Goal: Task Accomplishment & Management: Use online tool/utility

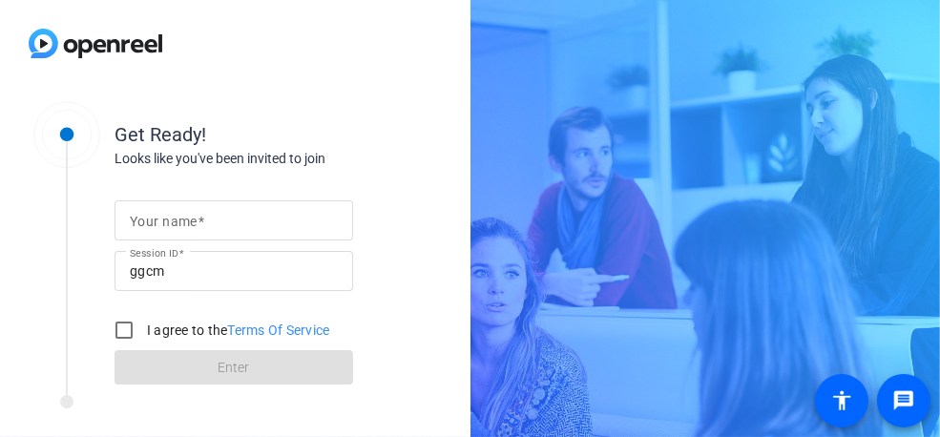
click at [222, 221] on input "Your name" at bounding box center [234, 220] width 208 height 23
type input "Torsten Gerlach"
click at [127, 335] on input "I agree to the Terms Of Service" at bounding box center [124, 330] width 38 height 38
checkbox input "true"
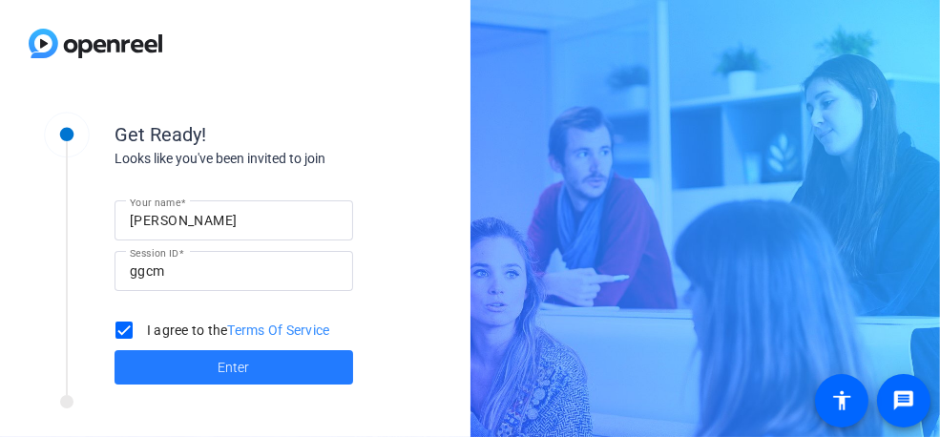
click at [263, 366] on span at bounding box center [234, 368] width 239 height 46
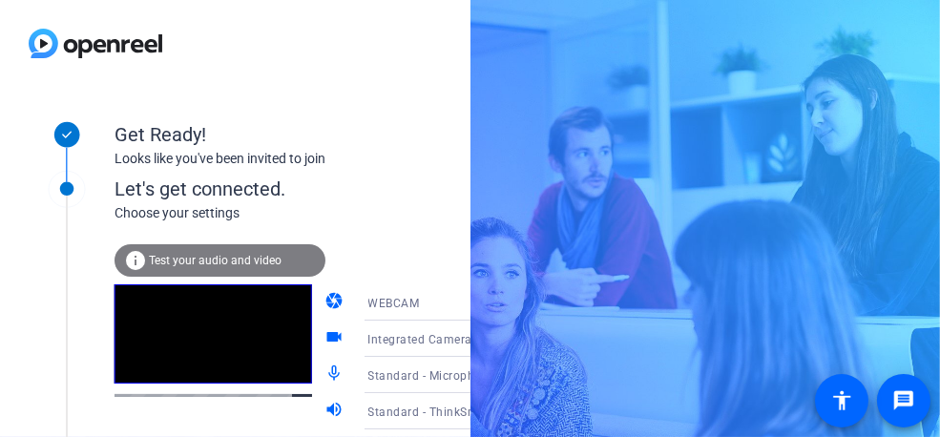
click at [223, 256] on span "Test your audio and video" at bounding box center [215, 260] width 133 height 13
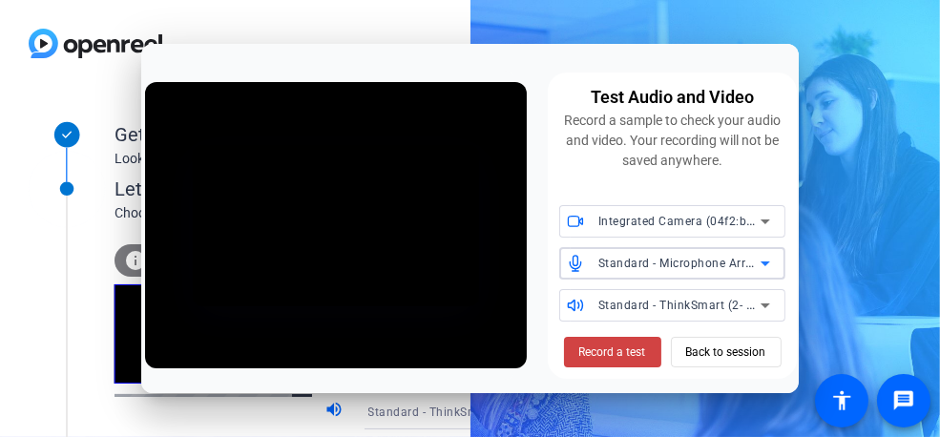
click at [691, 267] on span "Standard - Microphone Array (Intel® Smart Sound Technology for Digital Micropho…" at bounding box center [840, 262] width 485 height 15
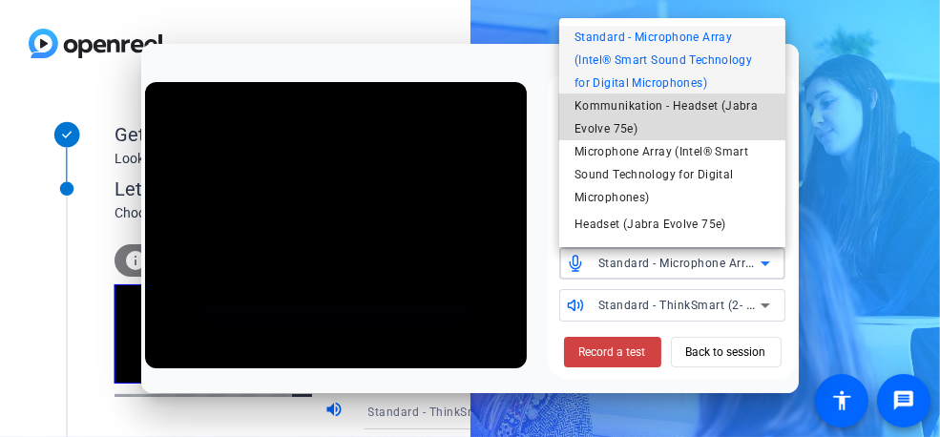
click at [609, 115] on span "Kommunikation - Headset (Jabra Evolve 75e)" at bounding box center [673, 117] width 196 height 46
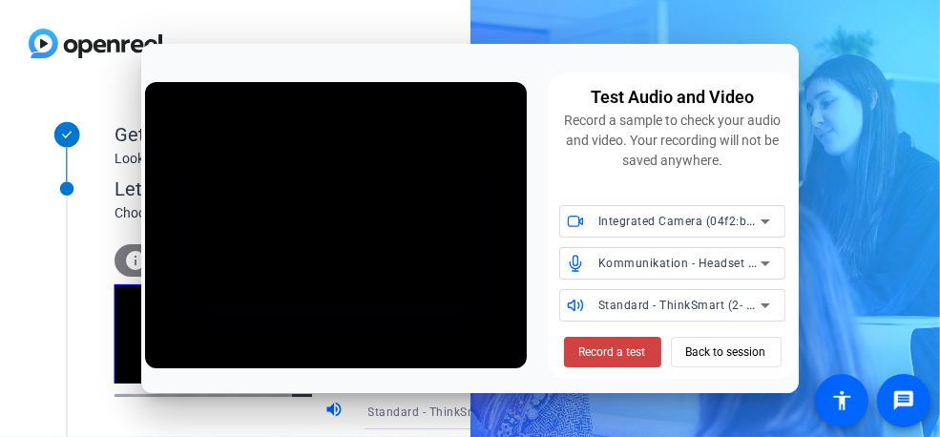
click at [609, 115] on div "Record a sample to check your audio and video. Your recording will not be saved…" at bounding box center [672, 141] width 226 height 60
click at [759, 263] on icon at bounding box center [765, 263] width 23 height 23
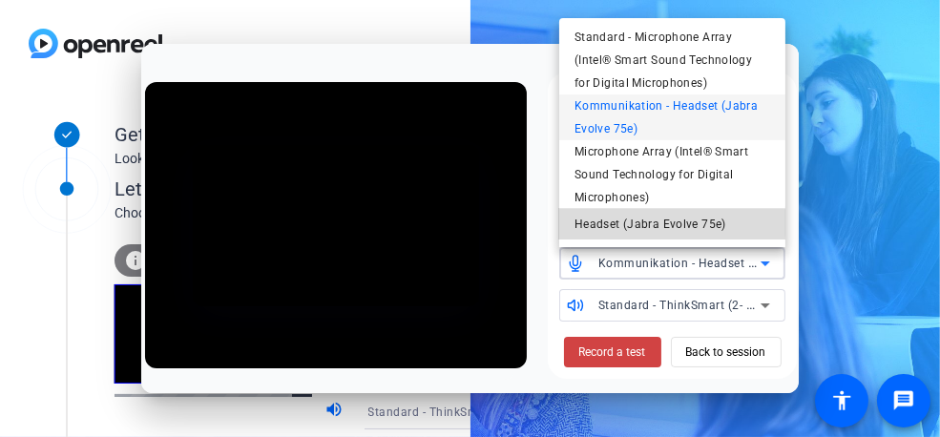
click at [644, 226] on span "Headset (Jabra Evolve 75e)" at bounding box center [651, 224] width 152 height 23
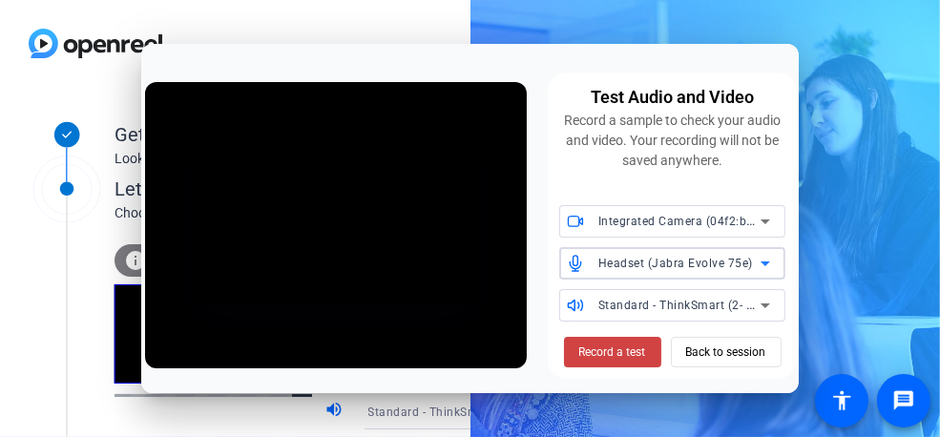
click at [702, 307] on span "Standard - ThinkSmart (2- HD Audio Driver for Display Audio)" at bounding box center [769, 304] width 342 height 15
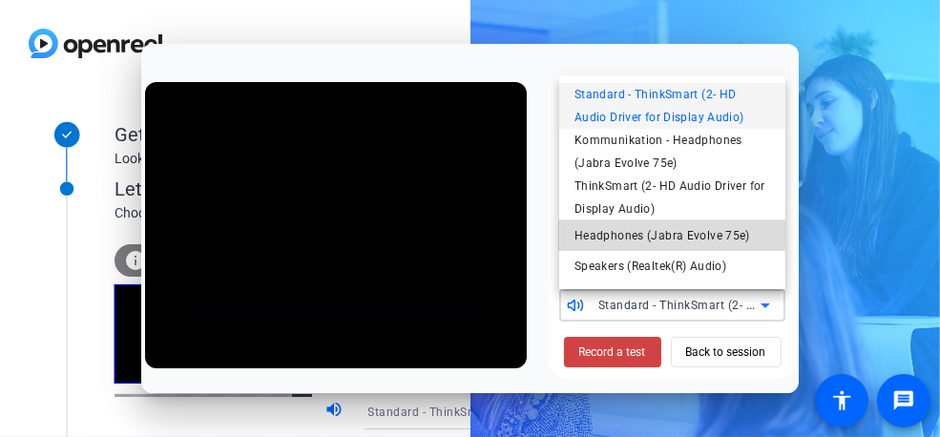
click at [637, 232] on span "Headphones (Jabra Evolve 75e)" at bounding box center [663, 235] width 176 height 23
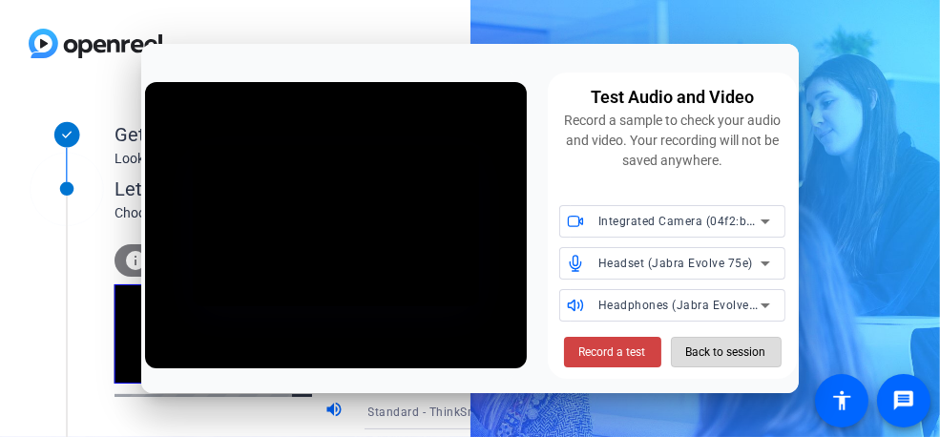
click at [721, 356] on span "Back to session" at bounding box center [726, 352] width 80 height 36
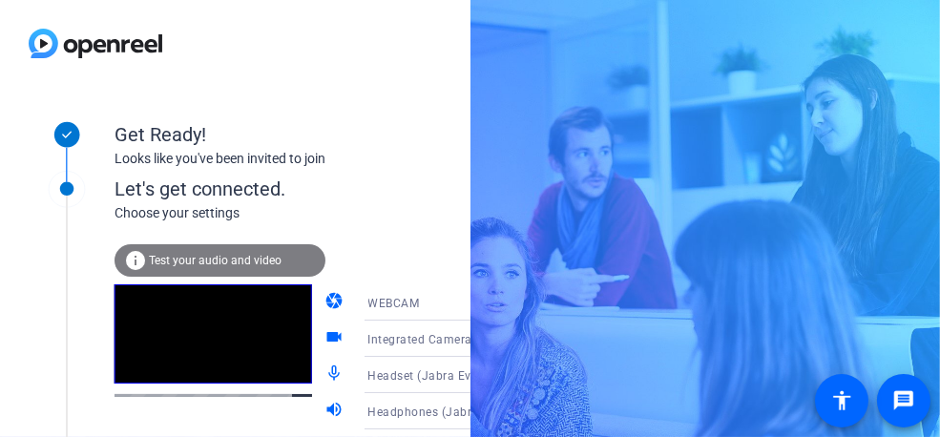
click at [199, 254] on span "Test your audio and video" at bounding box center [215, 260] width 133 height 13
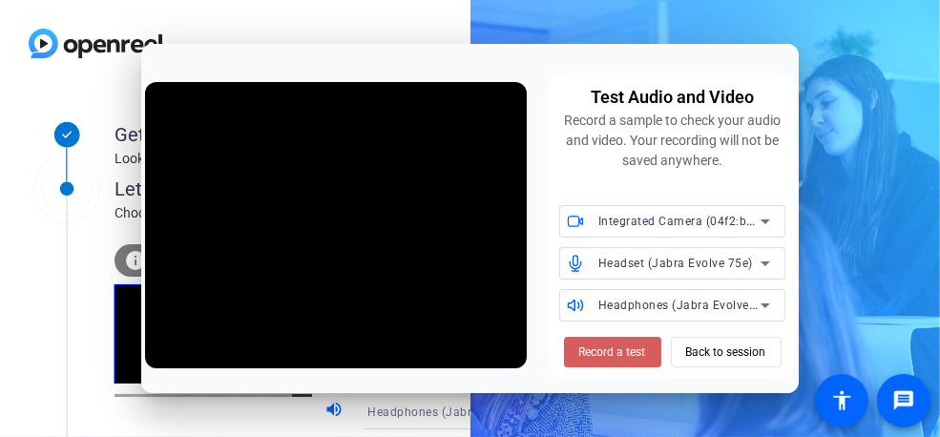
click at [614, 354] on span "Record a test" at bounding box center [612, 352] width 67 height 17
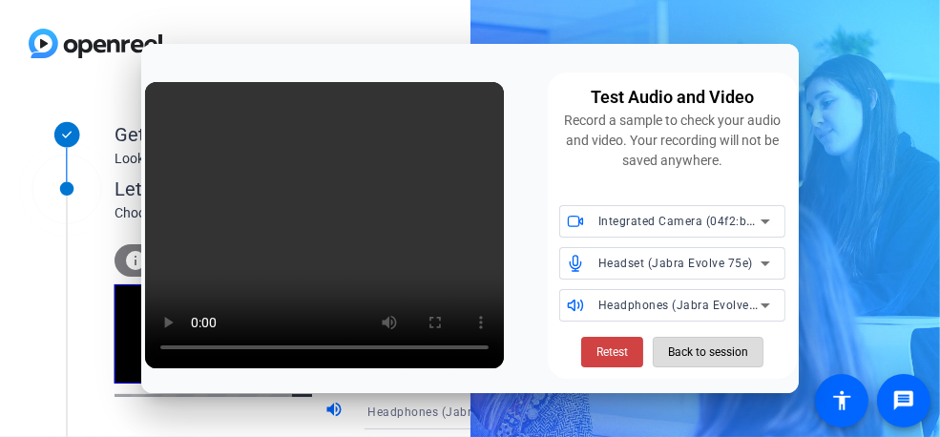
click at [712, 362] on span "Back to session" at bounding box center [708, 352] width 80 height 36
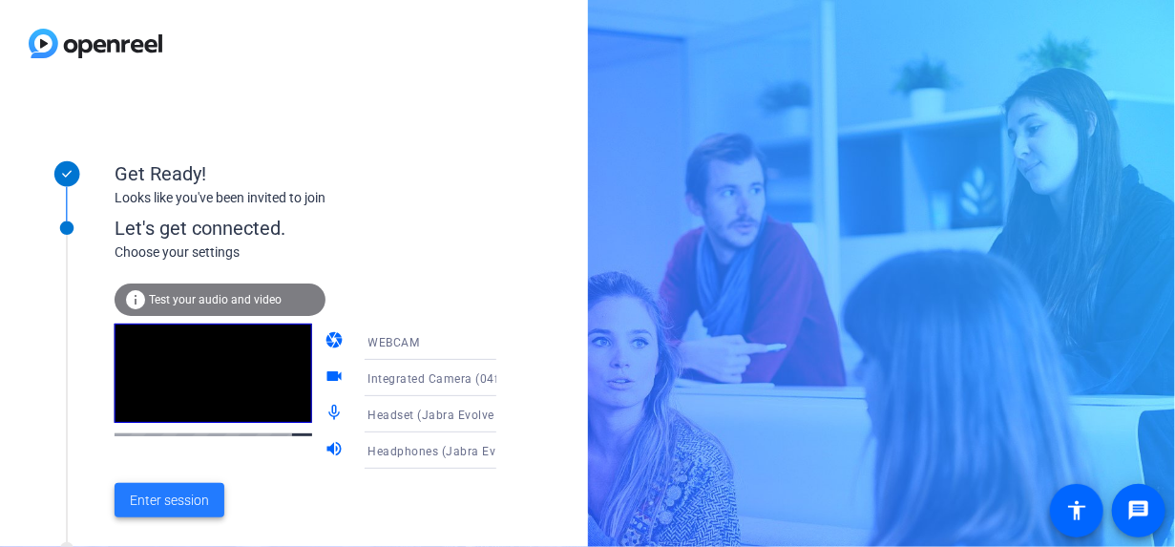
drag, startPoint x: 666, startPoint y: 4, endPoint x: 151, endPoint y: 501, distance: 716.1
click at [151, 436] on span "Enter session" at bounding box center [169, 501] width 79 height 20
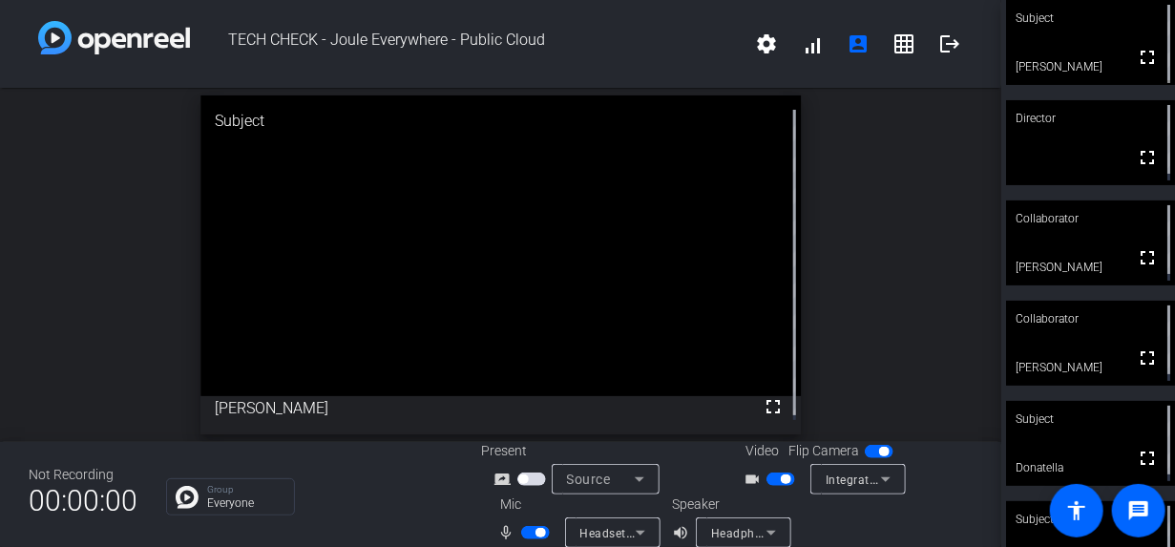
click at [939, 10] on div "Subject" at bounding box center [1090, 18] width 169 height 36
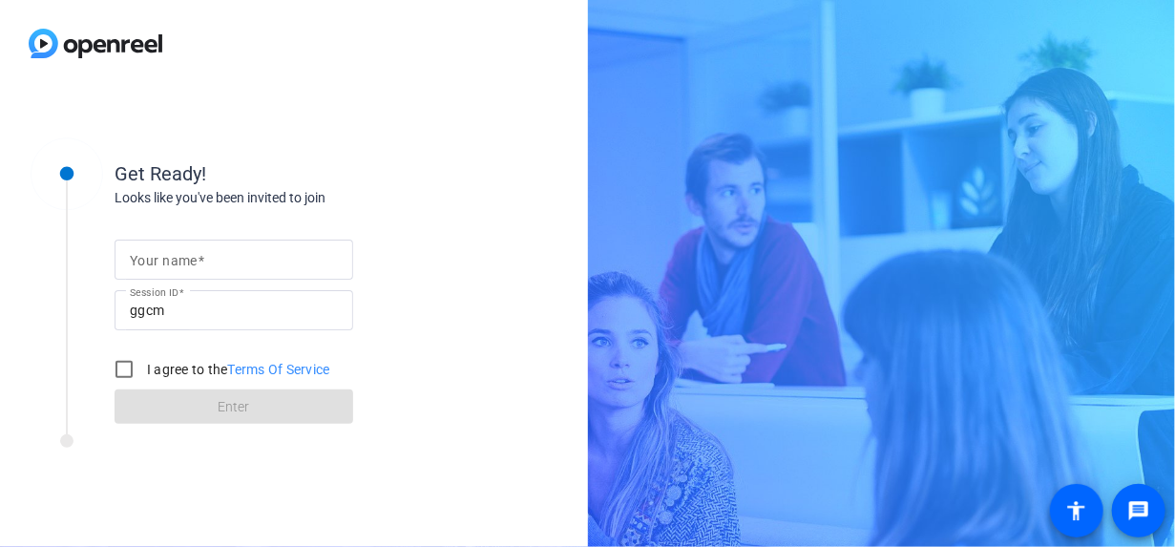
click at [200, 278] on div at bounding box center [234, 260] width 208 height 40
type input "Torsten Gerlach"
click at [130, 369] on input "I agree to the Terms Of Service" at bounding box center [124, 369] width 38 height 38
checkbox input "true"
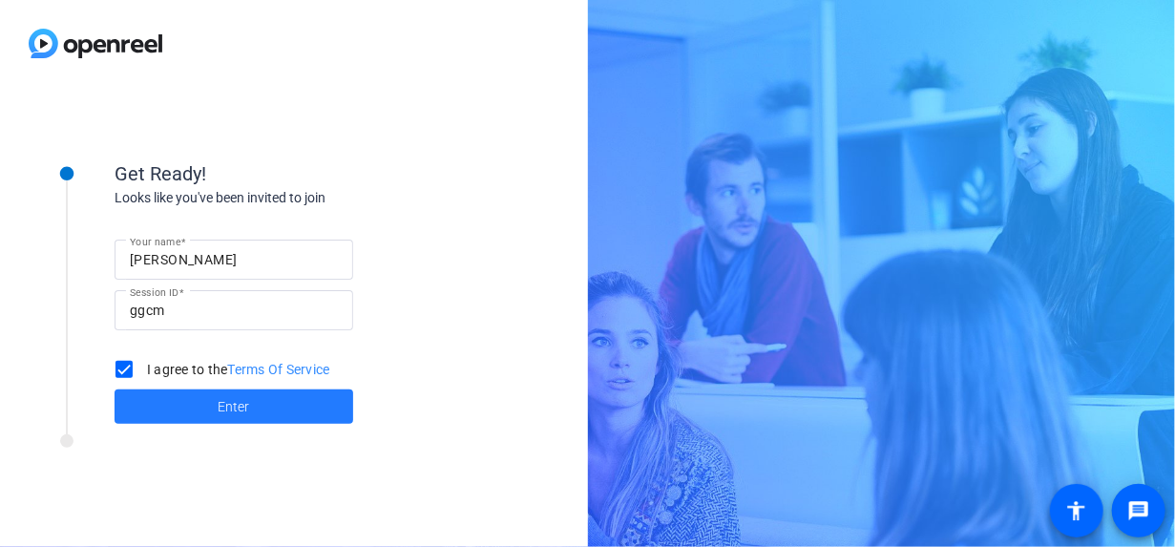
click at [218, 414] on span at bounding box center [234, 407] width 239 height 46
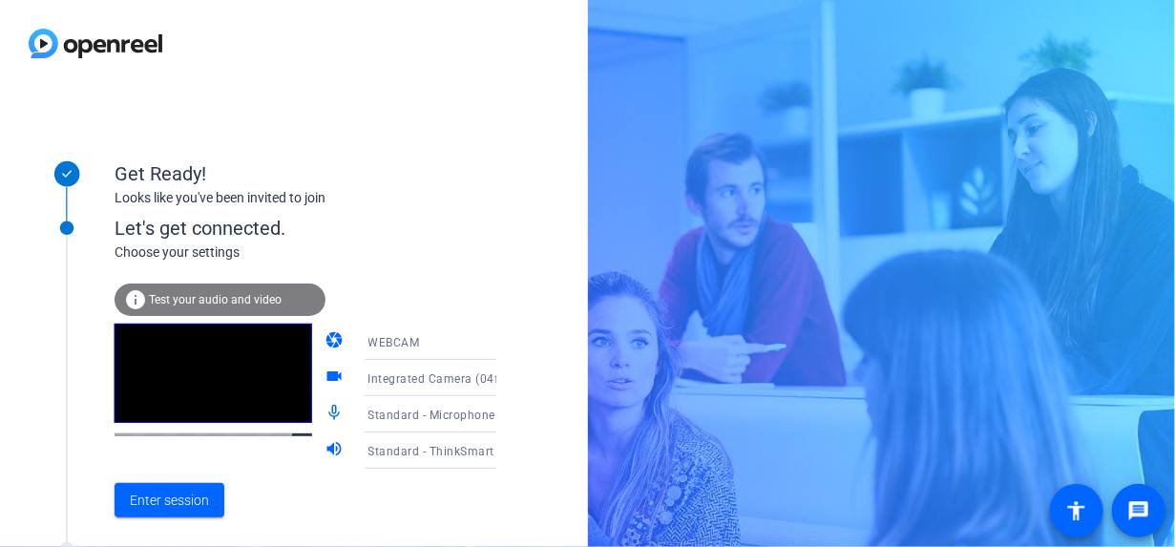
click at [504, 410] on icon at bounding box center [515, 414] width 23 height 23
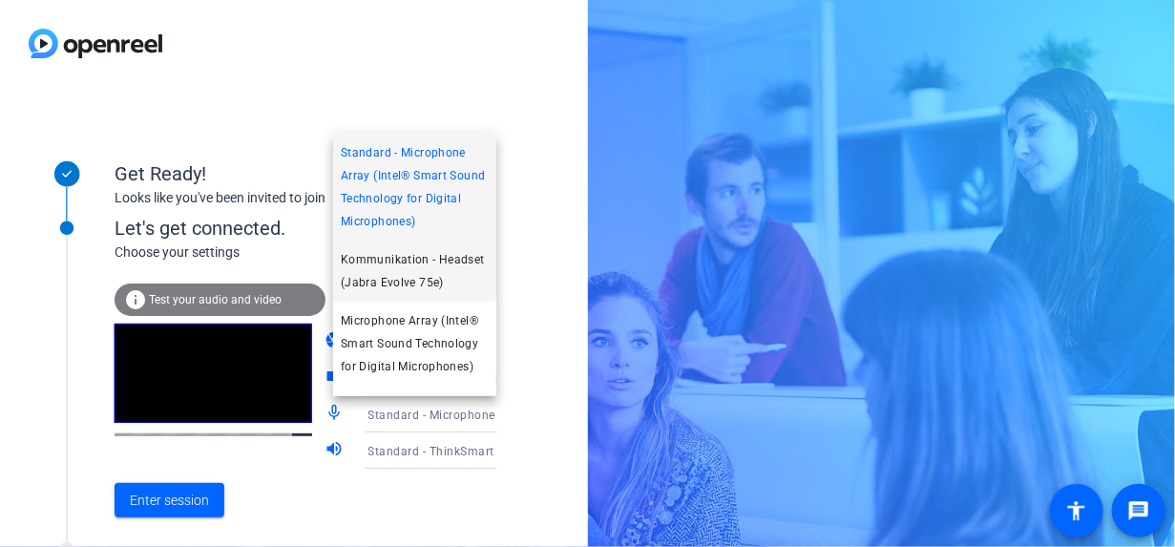
scroll to position [95, 0]
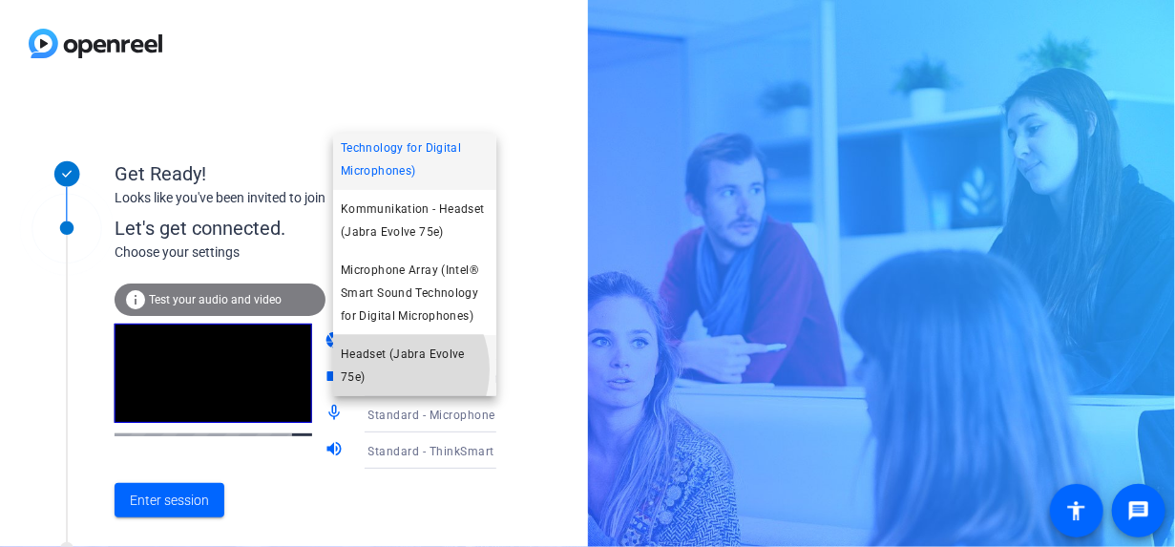
click at [385, 369] on span "Headset (Jabra Evolve 75e)" at bounding box center [415, 366] width 148 height 46
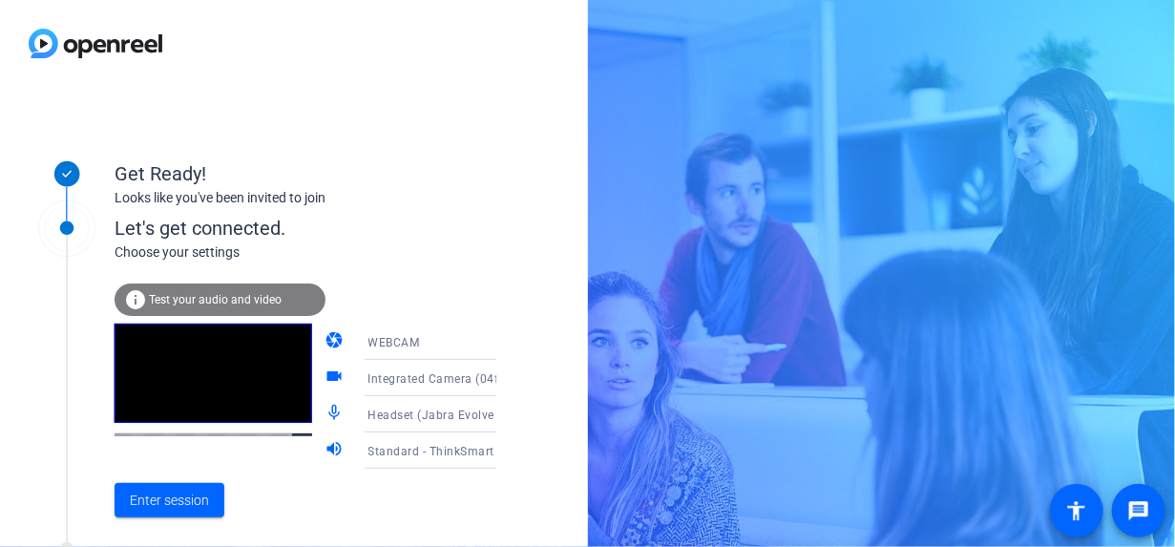
click at [504, 449] on icon at bounding box center [515, 450] width 23 height 23
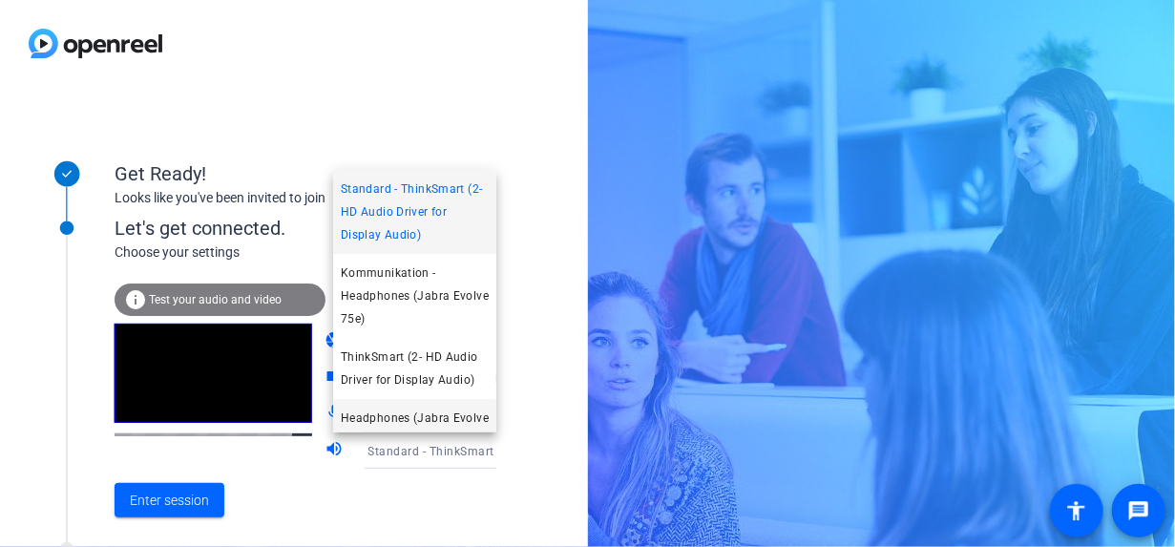
click at [417, 406] on mat-option "Headphones (Jabra Evolve 75e)" at bounding box center [414, 429] width 163 height 61
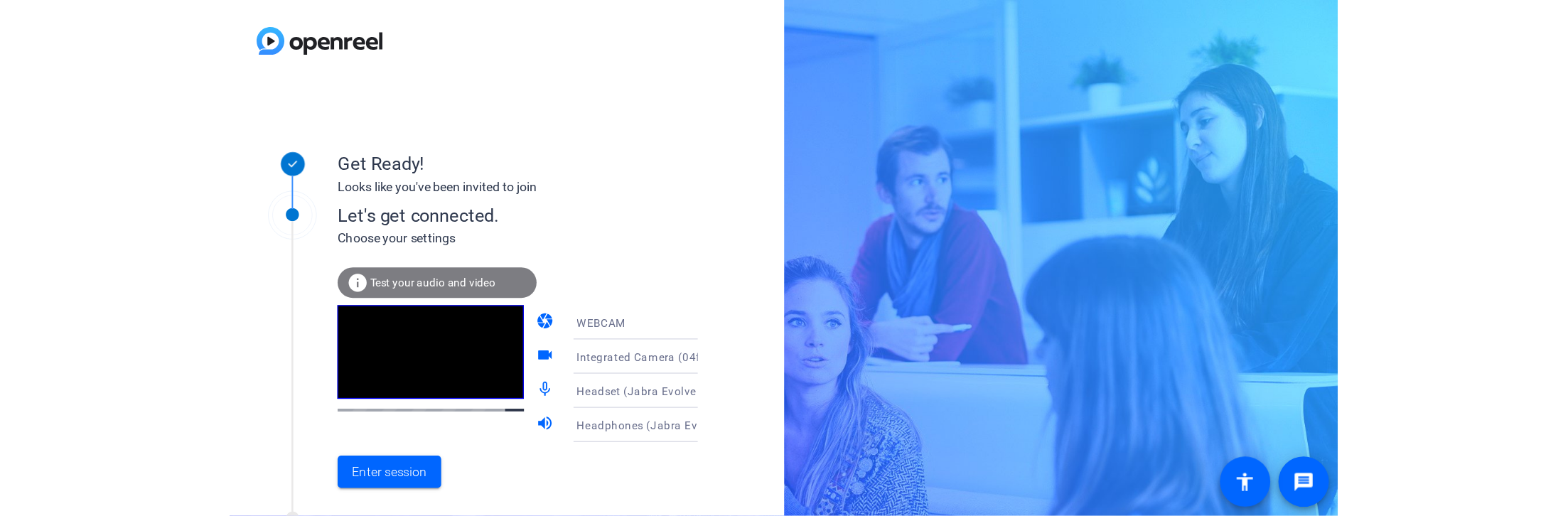
scroll to position [0, 0]
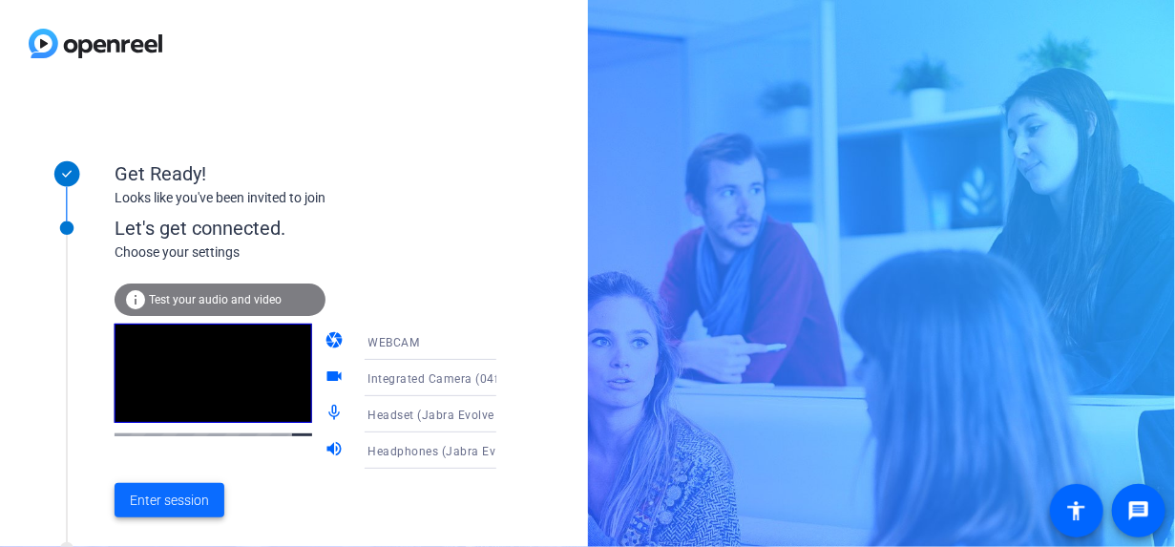
click at [151, 500] on span "Enter session" at bounding box center [169, 501] width 79 height 20
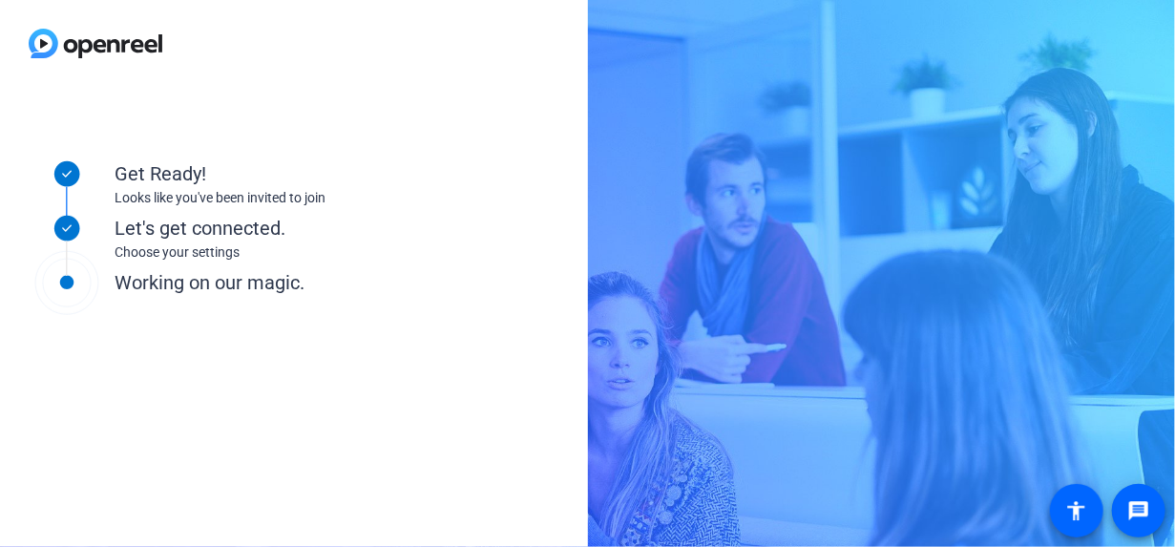
click at [807, 226] on div "Get Ready! Looks like you've been invited to join Let's get connected. Choose y…" at bounding box center [587, 273] width 1175 height 547
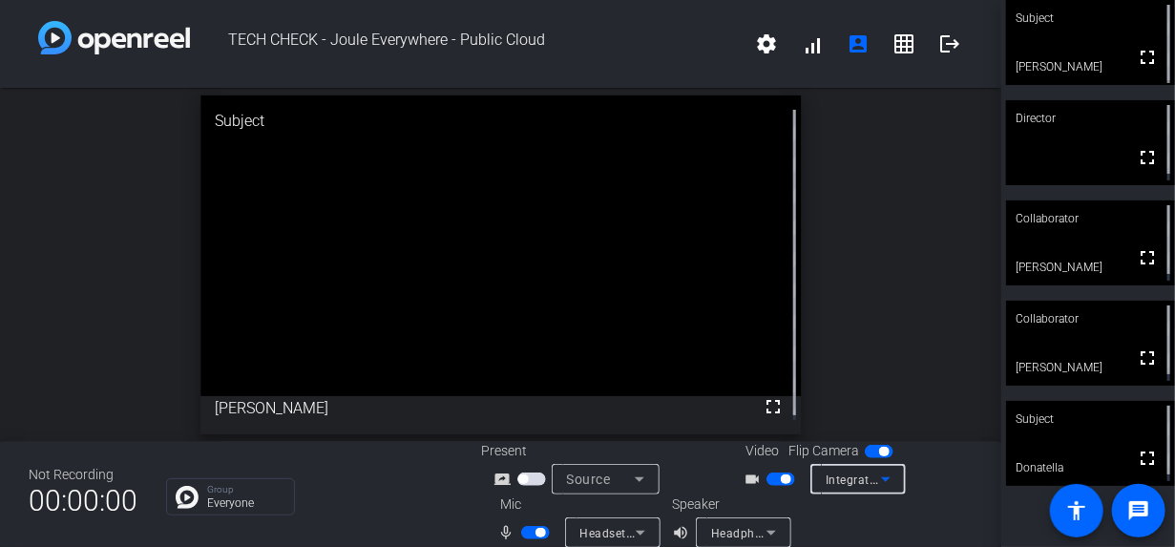
click at [857, 482] on span "Integrated Camera (04f2:b6ea)" at bounding box center [912, 478] width 174 height 15
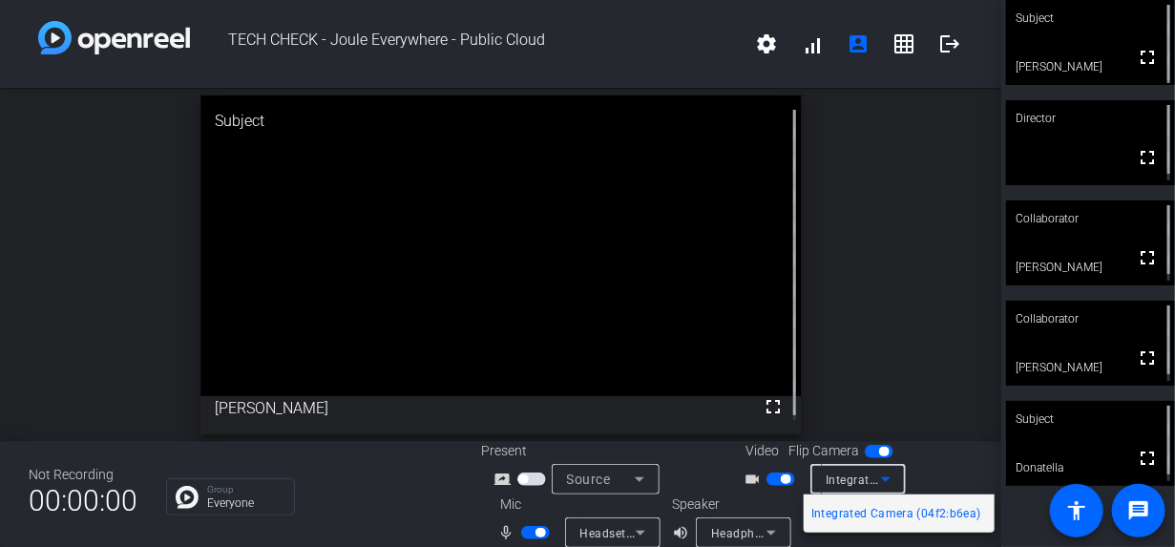
click at [857, 482] on div at bounding box center [587, 273] width 1175 height 547
